Goal: Information Seeking & Learning: Learn about a topic

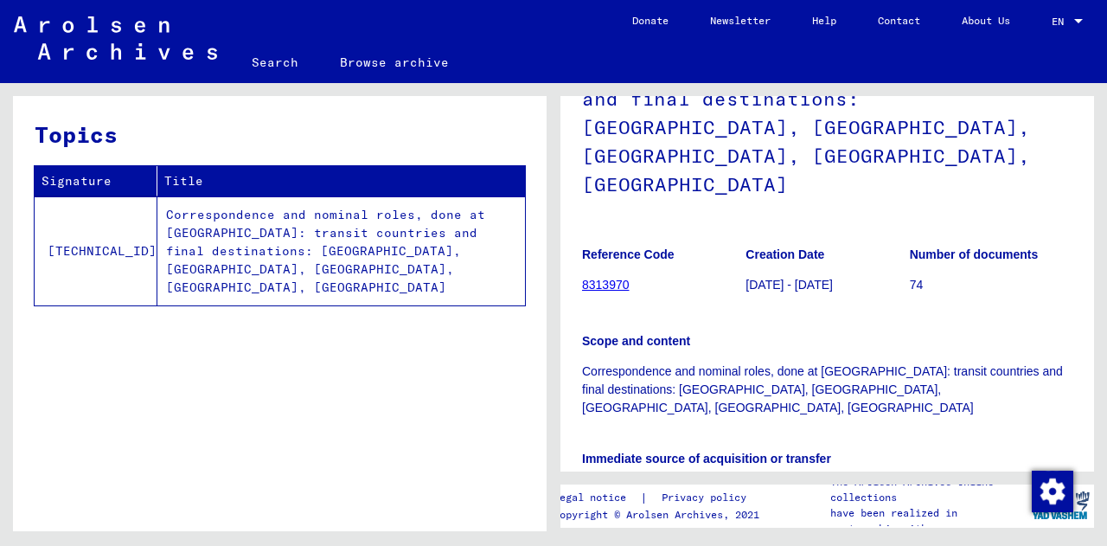
scroll to position [195, 0]
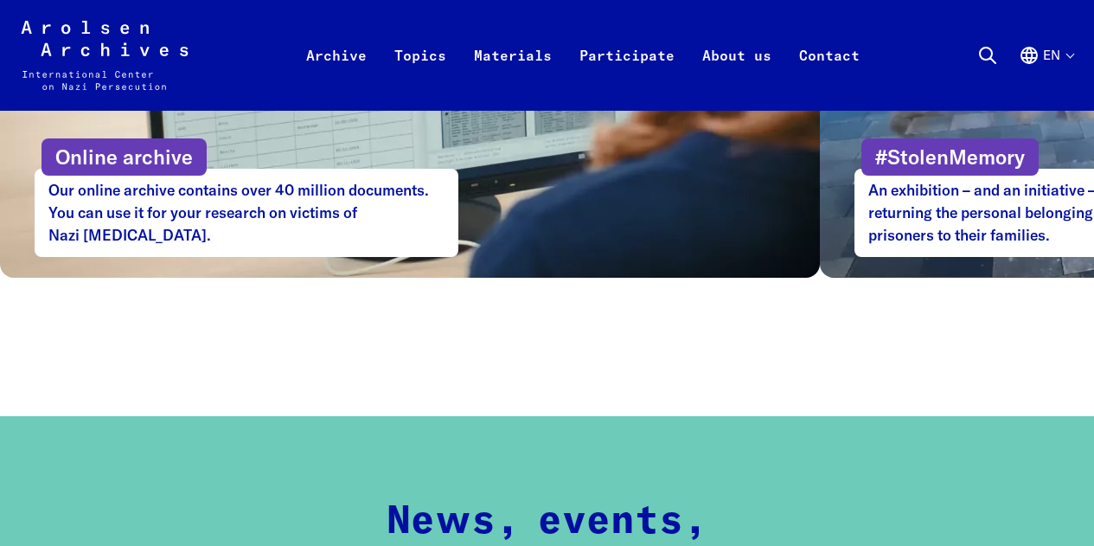
scroll to position [1136, 0]
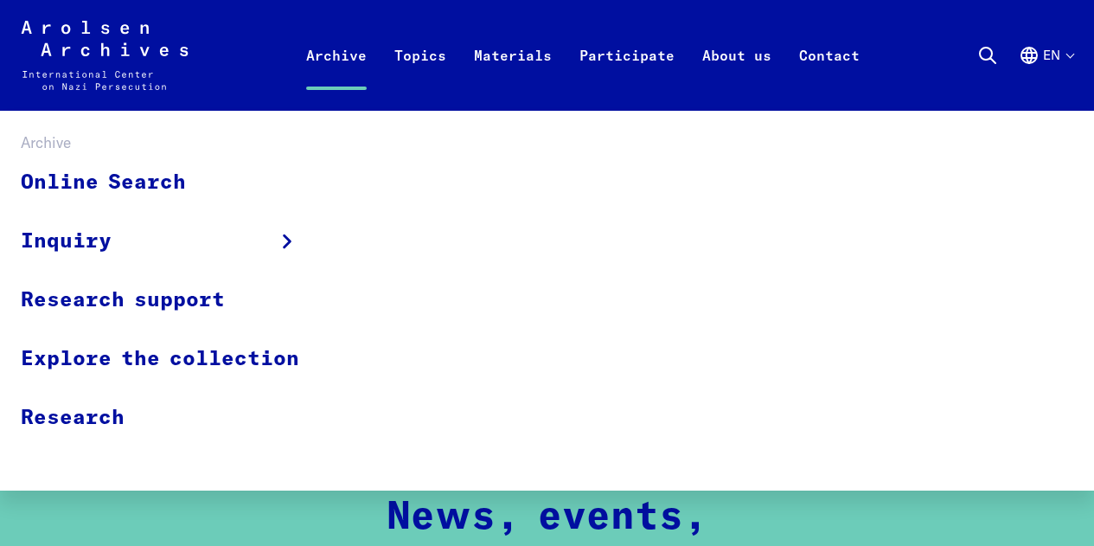
click at [335, 54] on link "Archive" at bounding box center [336, 76] width 88 height 69
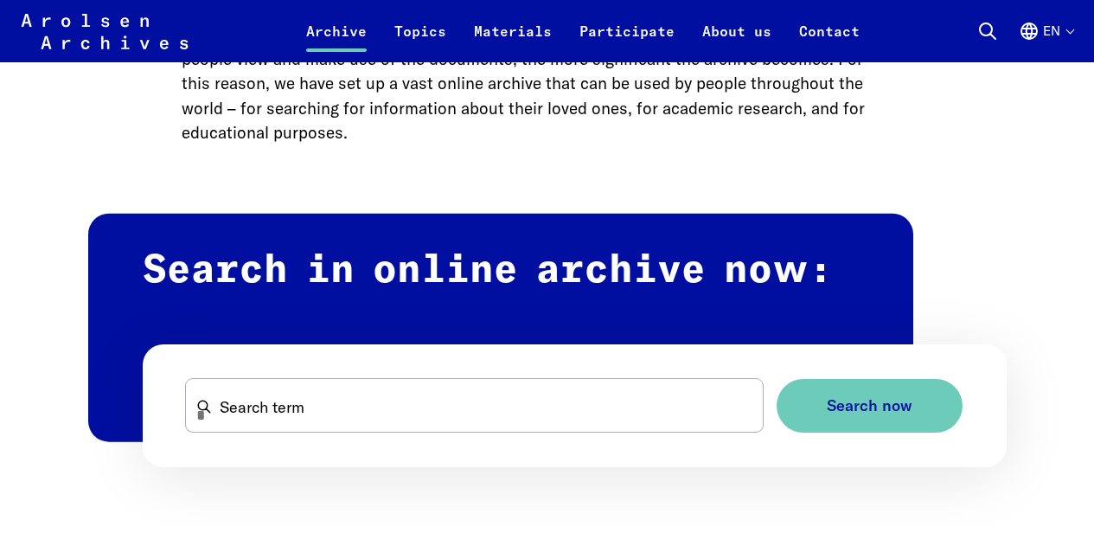
scroll to position [1007, 0]
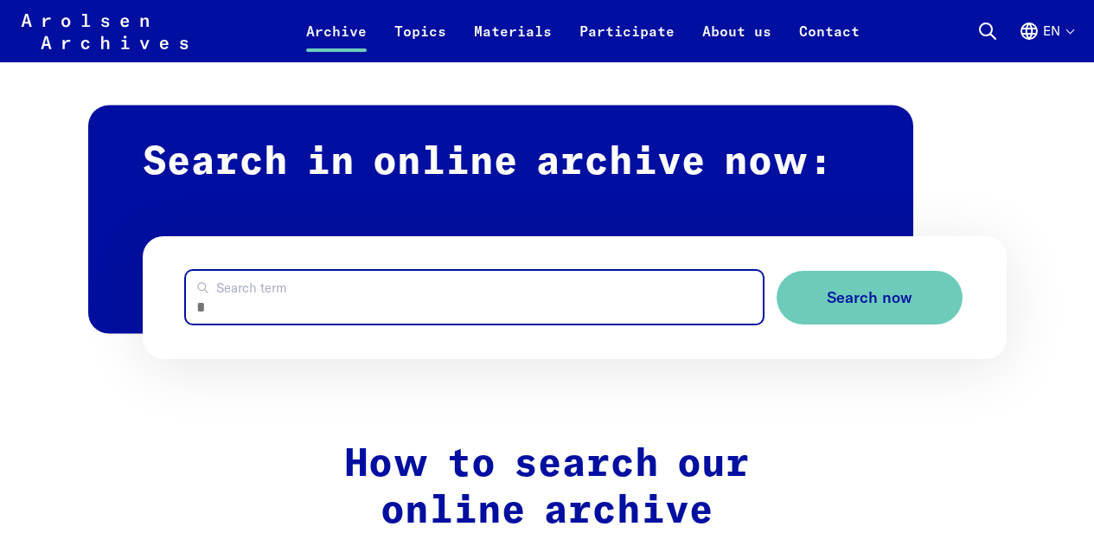
click at [371, 289] on input "Search term" at bounding box center [474, 297] width 577 height 53
click at [259, 309] on input "Search term" at bounding box center [474, 297] width 577 height 53
type input "*********"
click at [777, 271] on button "Search now" at bounding box center [870, 298] width 186 height 54
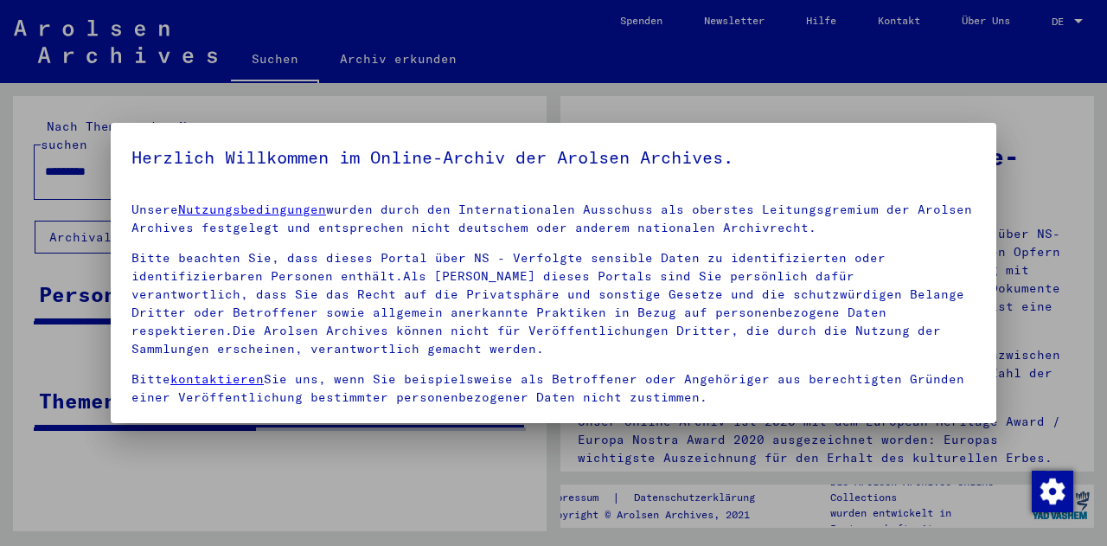
scroll to position [118, 0]
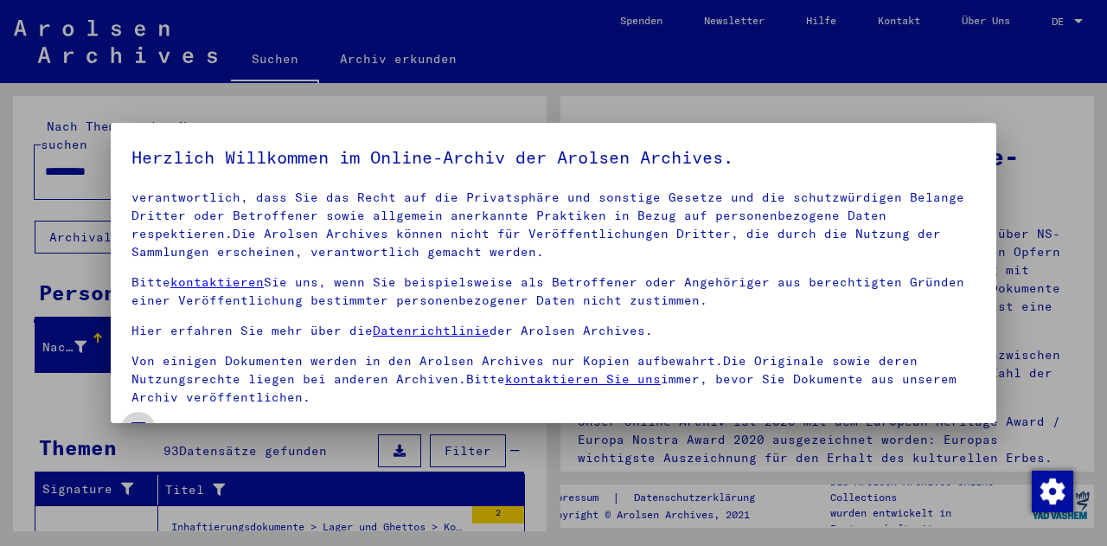
click at [144, 422] on span at bounding box center [138, 429] width 14 height 14
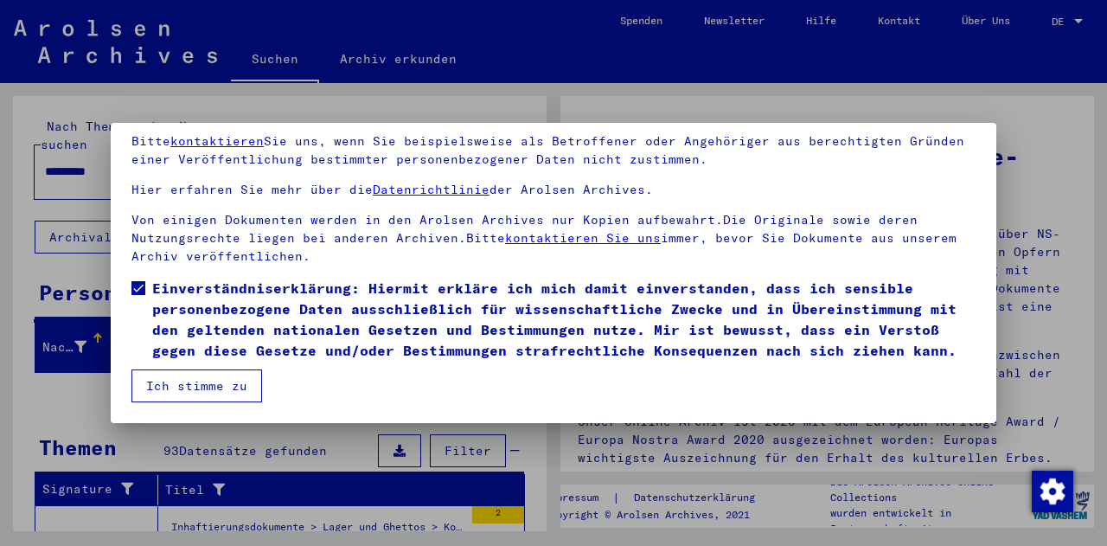
click at [144, 387] on button "Ich stimme zu" at bounding box center [196, 385] width 131 height 33
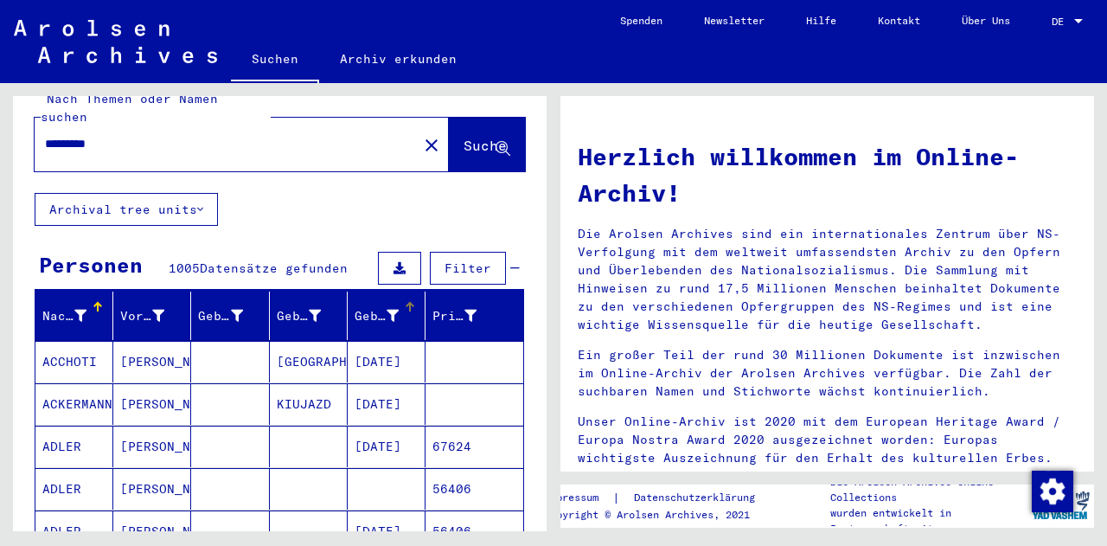
scroll to position [0, 0]
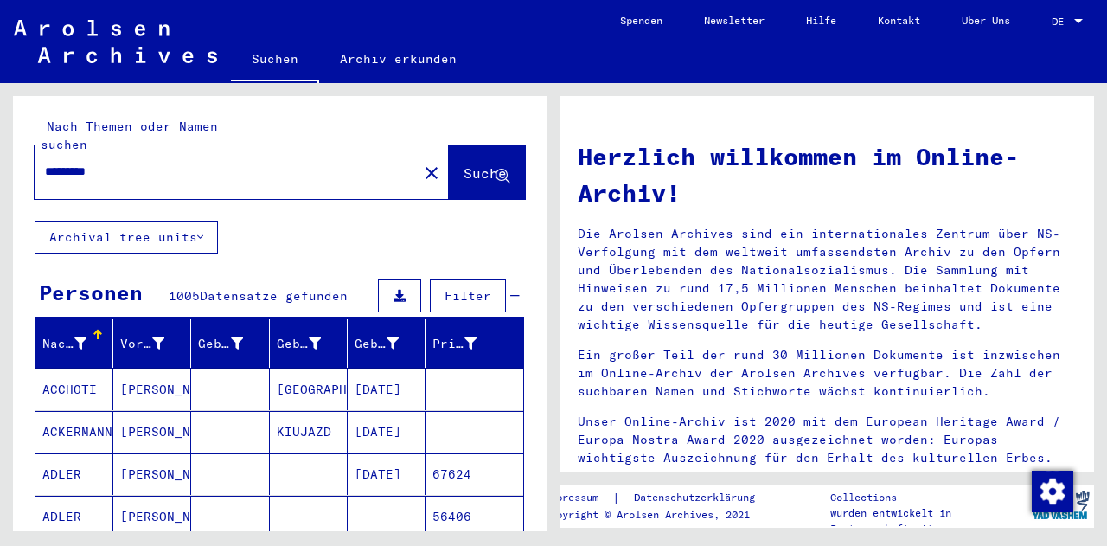
click at [366, 59] on link "Archiv erkunden" at bounding box center [398, 59] width 158 height 42
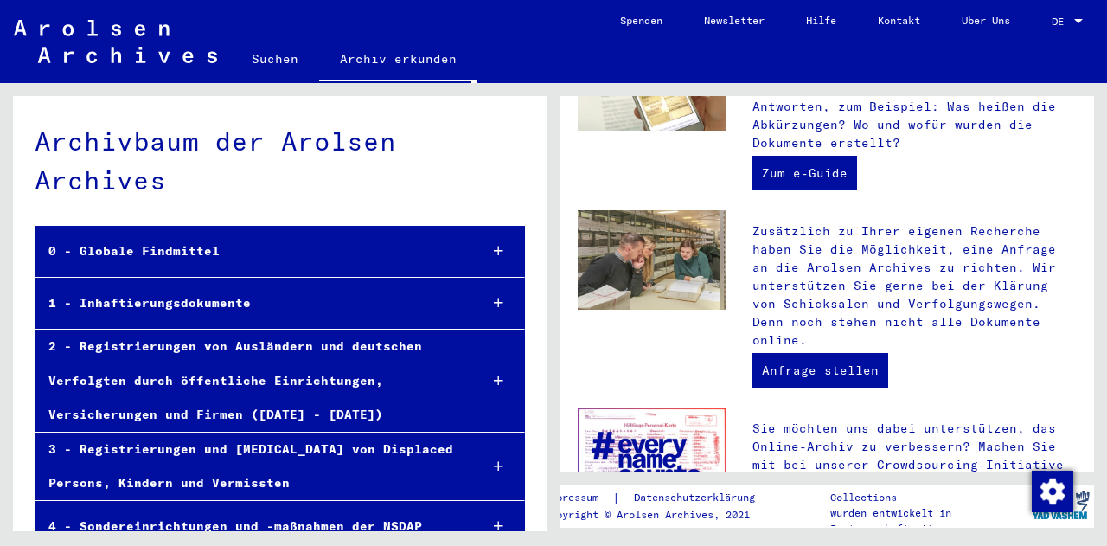
scroll to position [797, 0]
